Goal: Task Accomplishment & Management: Manage account settings

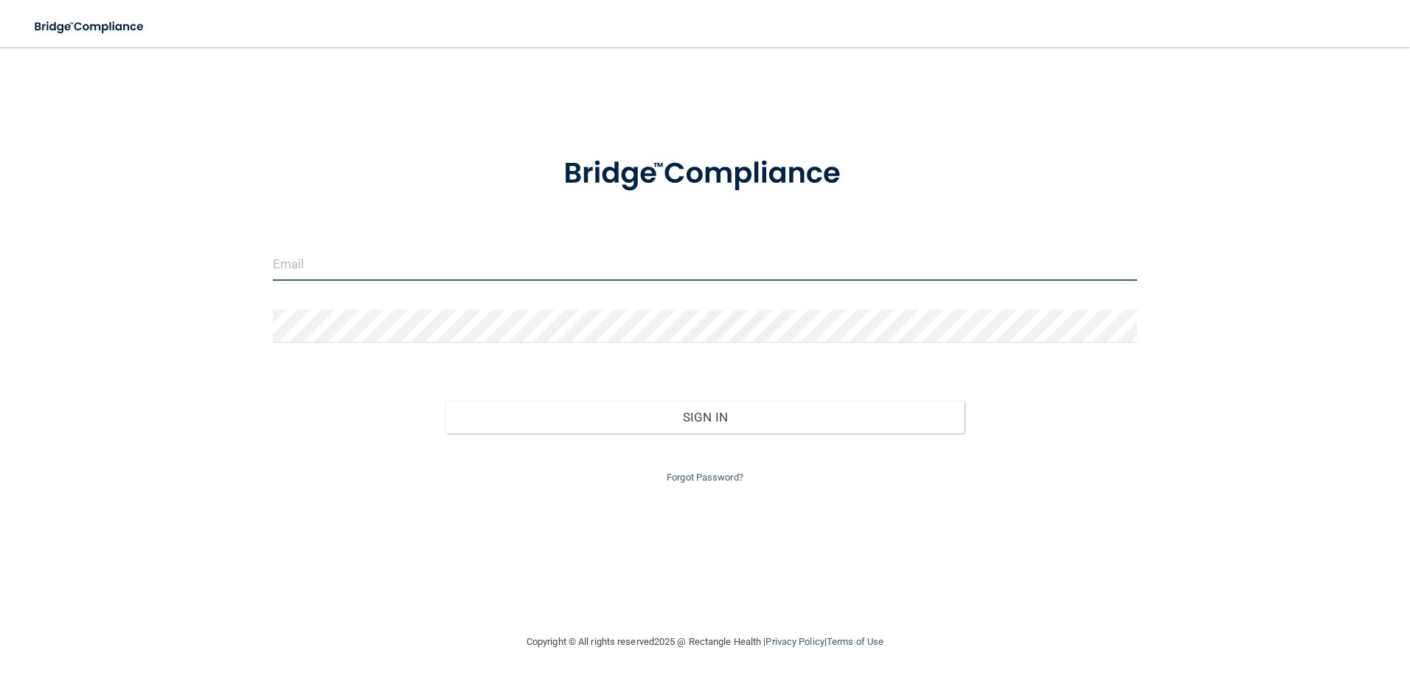
click at [549, 262] on input "email" at bounding box center [705, 264] width 865 height 33
type input "[EMAIL_ADDRESS][DOMAIN_NAME]"
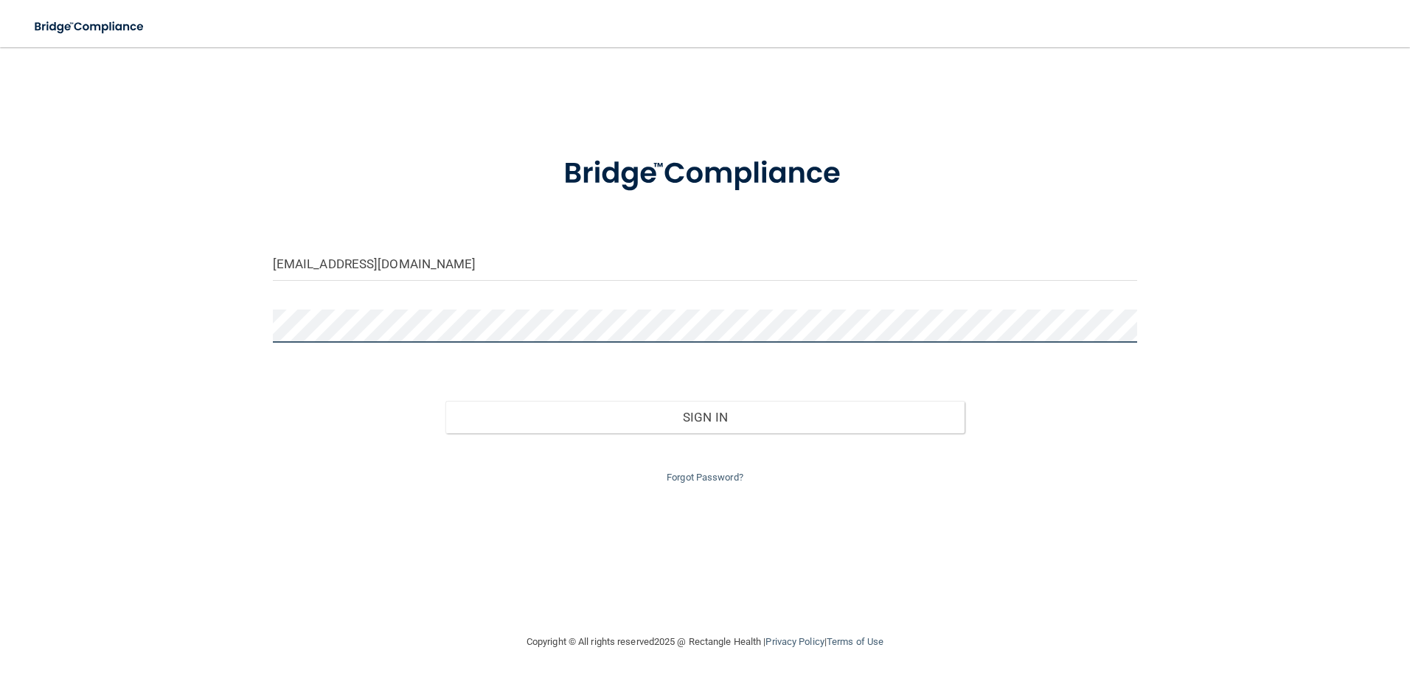
click at [445, 401] on button "Sign In" at bounding box center [704, 417] width 519 height 32
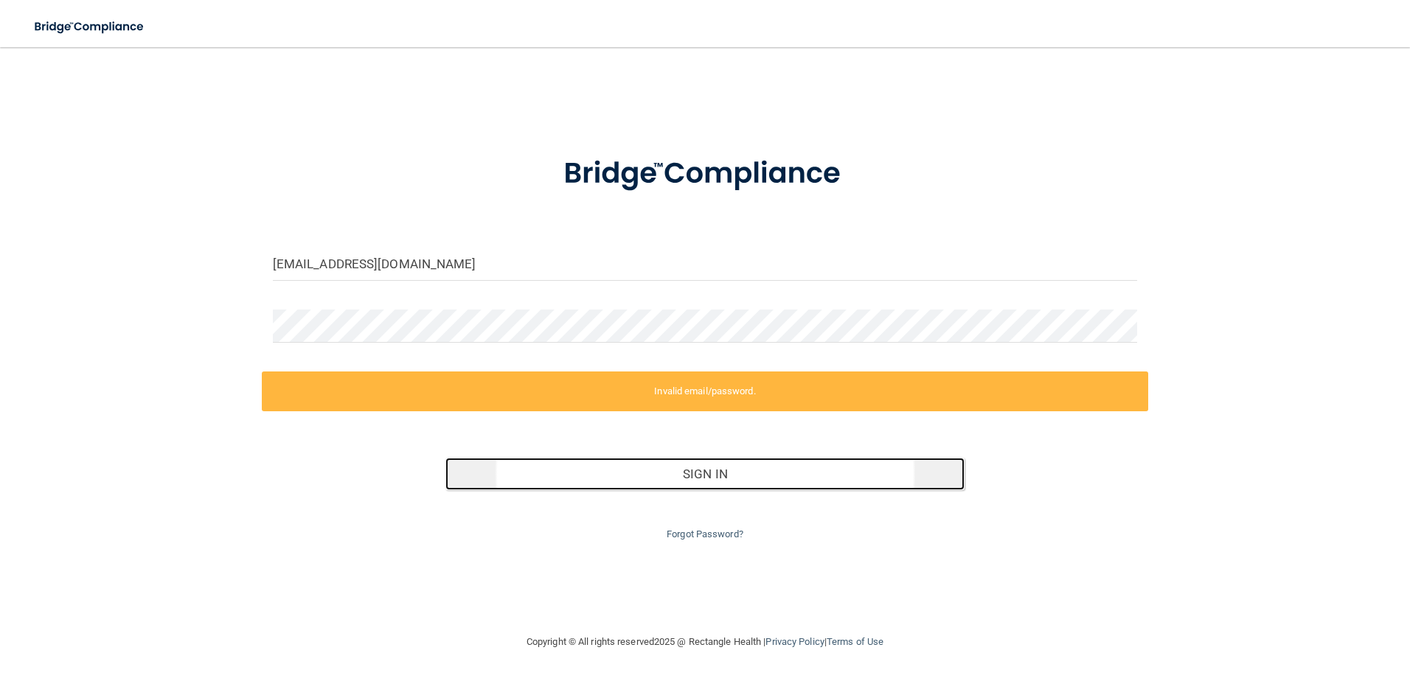
click at [735, 484] on button "Sign In" at bounding box center [704, 474] width 519 height 32
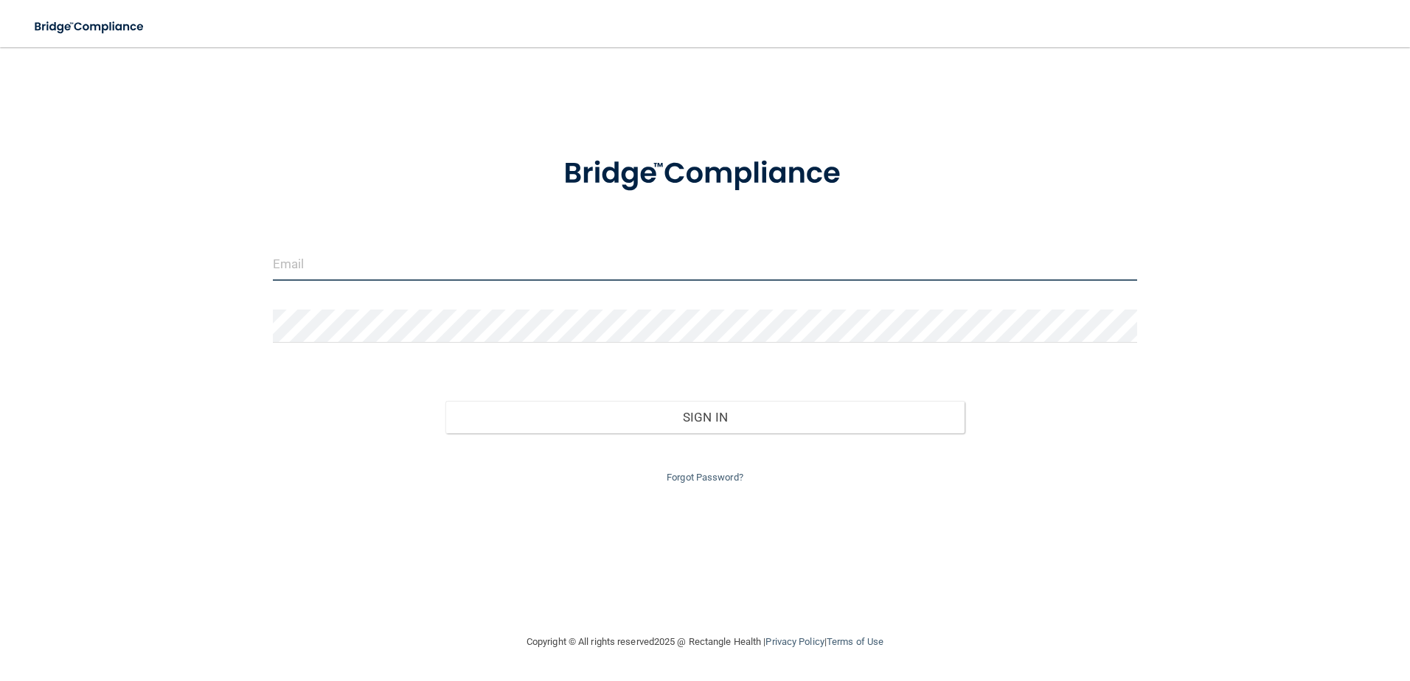
click at [597, 262] on input "email" at bounding box center [705, 264] width 865 height 33
type input "[EMAIL_ADDRESS][DOMAIN_NAME]"
